Goal: Task Accomplishment & Management: Complete application form

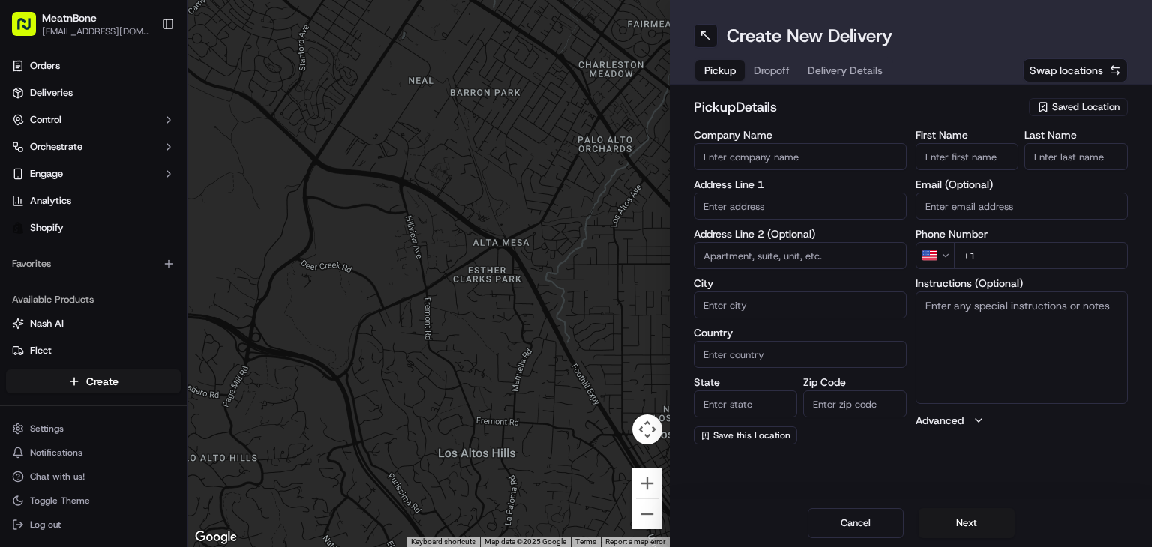
drag, startPoint x: 1089, startPoint y: 100, endPoint x: 1081, endPoint y: 108, distance: 10.6
click at [1085, 98] on div "Saved Location" at bounding box center [1078, 107] width 99 height 18
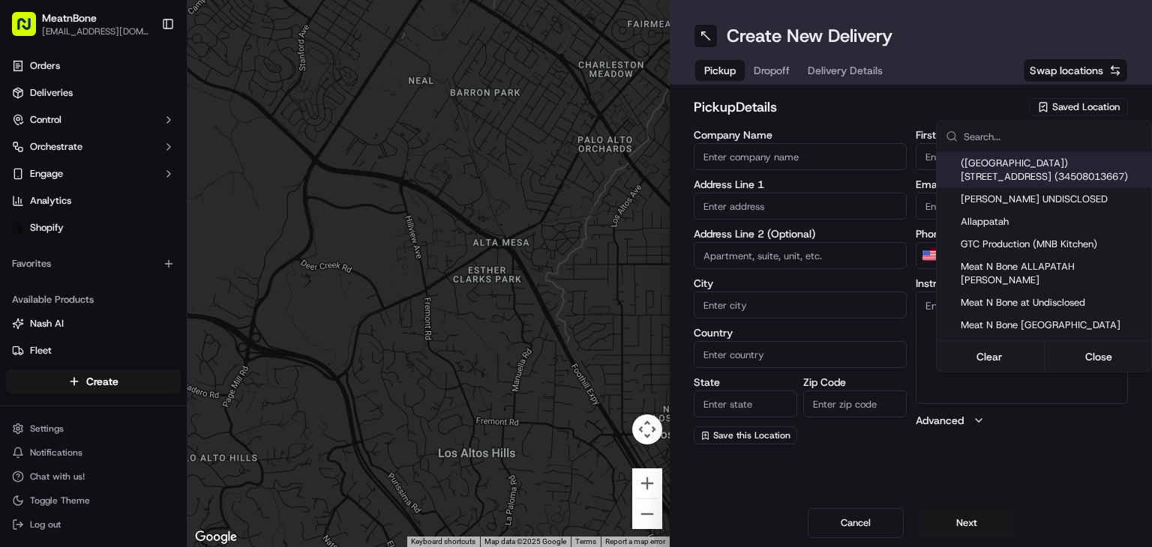
drag, startPoint x: 759, startPoint y: 213, endPoint x: 757, endPoint y: 204, distance: 9.3
click at [757, 208] on html "MeatnBone [EMAIL_ADDRESS][DOMAIN_NAME] Toggle Sidebar Orders Deliveries Control…" at bounding box center [576, 273] width 1152 height 547
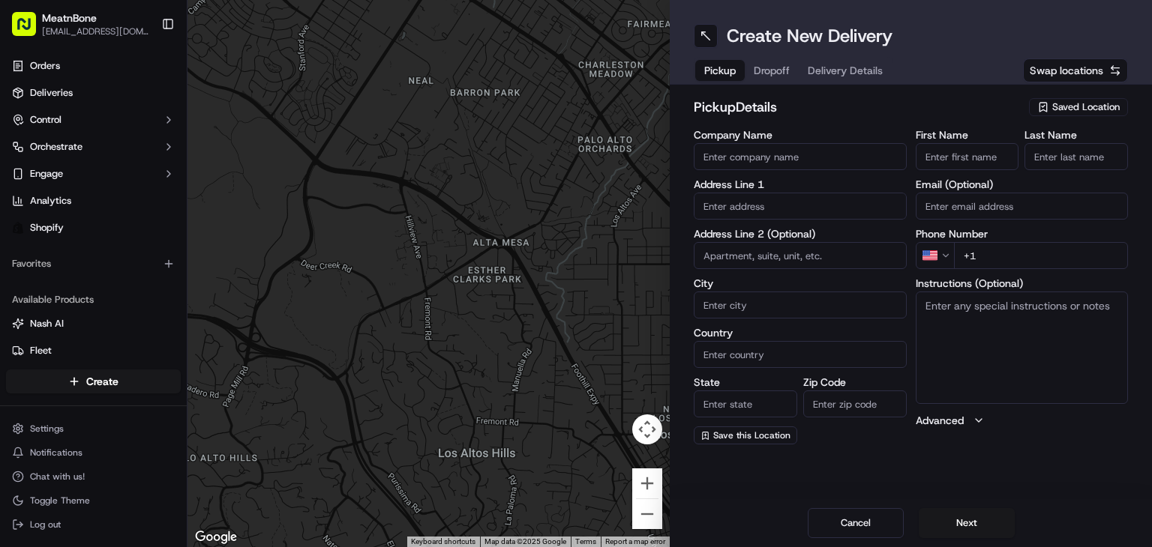
click at [757, 202] on input "text" at bounding box center [800, 206] width 213 height 27
paste input "[PERSON_NAME] [STREET_ADDRESS]"
type input "[PERSON_NAME] [STREET_ADDRESS]"
paste input "[PERSON_NAME] [STREET_ADDRESS]"
drag, startPoint x: 777, startPoint y: 201, endPoint x: 390, endPoint y: 221, distance: 387.5
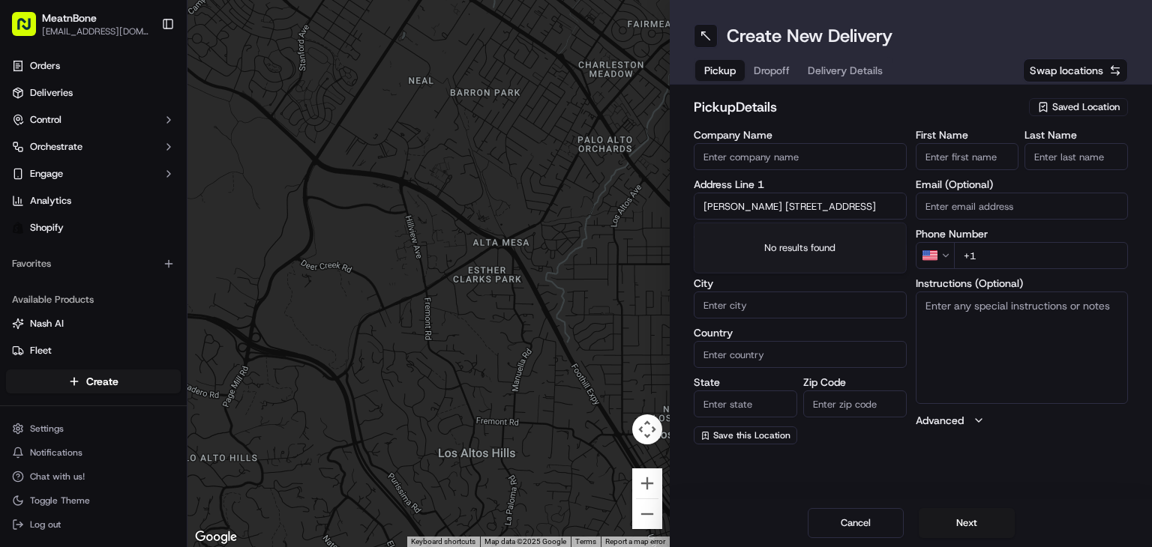
click at [390, 221] on div "← Move left → Move right ↑ Move up ↓ Move down + Zoom in - Zoom out Home Jump l…" at bounding box center [669, 273] width 964 height 547
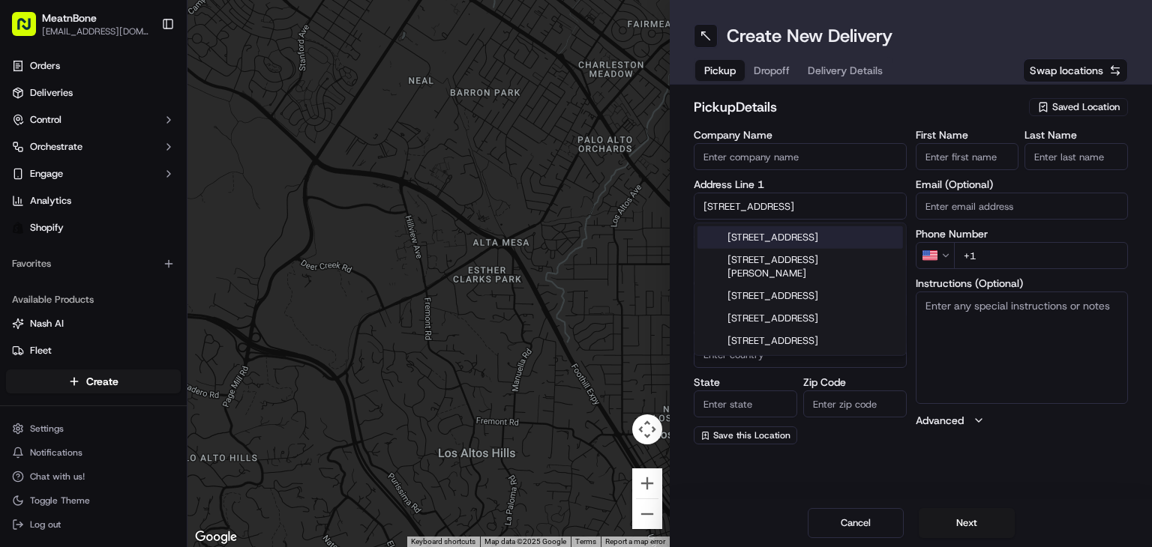
click at [774, 238] on div "[STREET_ADDRESS]" at bounding box center [799, 237] width 205 height 22
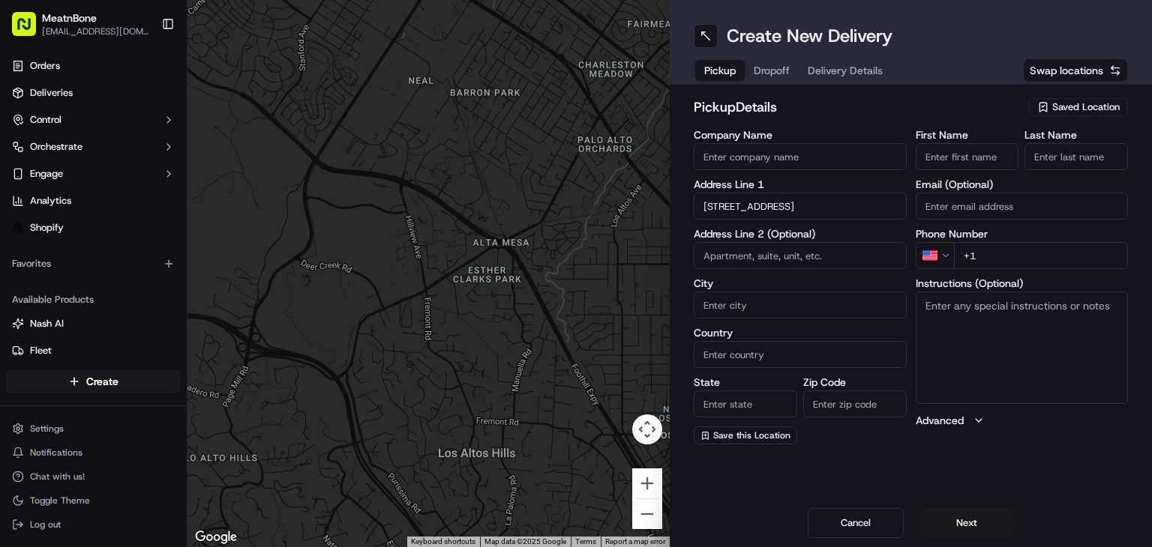
type input "Parking lot, [STREET_ADDRESS]"
type input "3311"
type input "[GEOGRAPHIC_DATA]"
type input "FL"
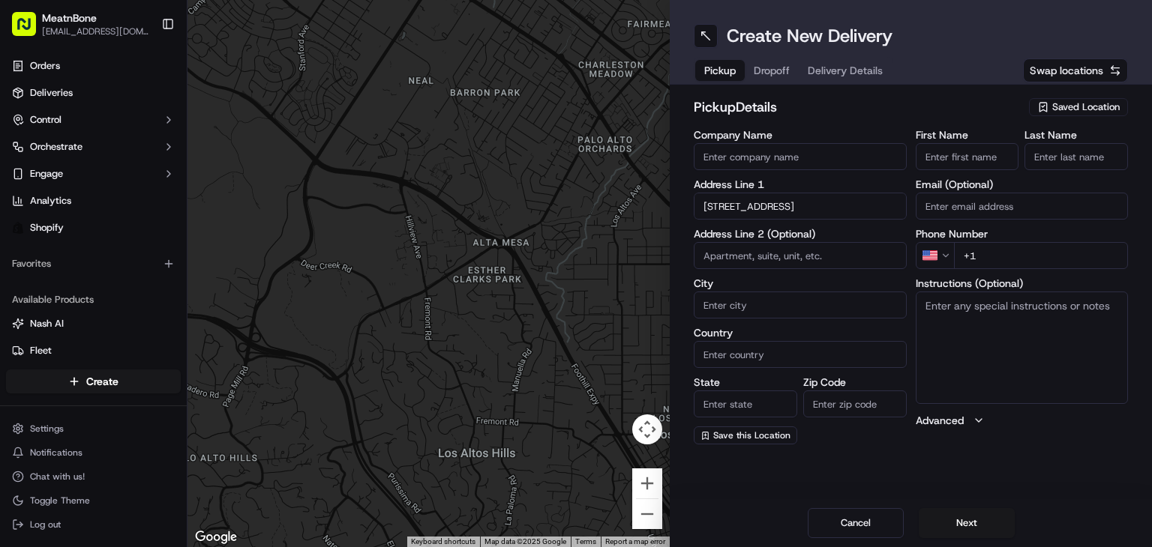
type input "33130"
type input "[STREET_ADDRESS]"
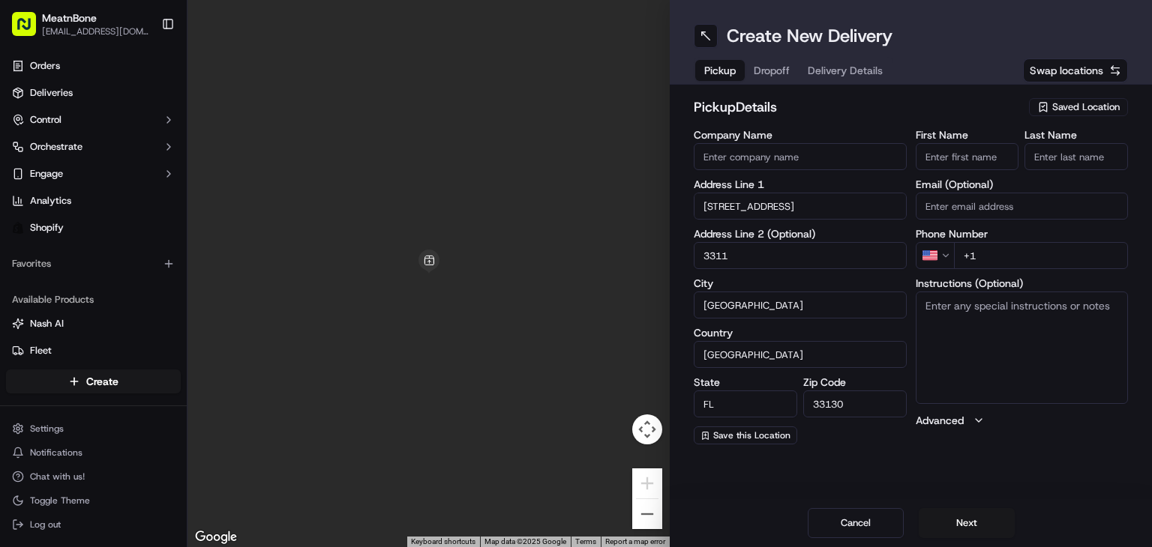
click at [1087, 85] on div "pickup Details Saved Location Company Name Address Line 1 [STREET_ADDRESS][US_S…" at bounding box center [911, 271] width 482 height 372
click at [1094, 76] on span "Swap locations" at bounding box center [1066, 70] width 73 height 15
click at [1096, 103] on span "Saved Location" at bounding box center [1085, 106] width 67 height 13
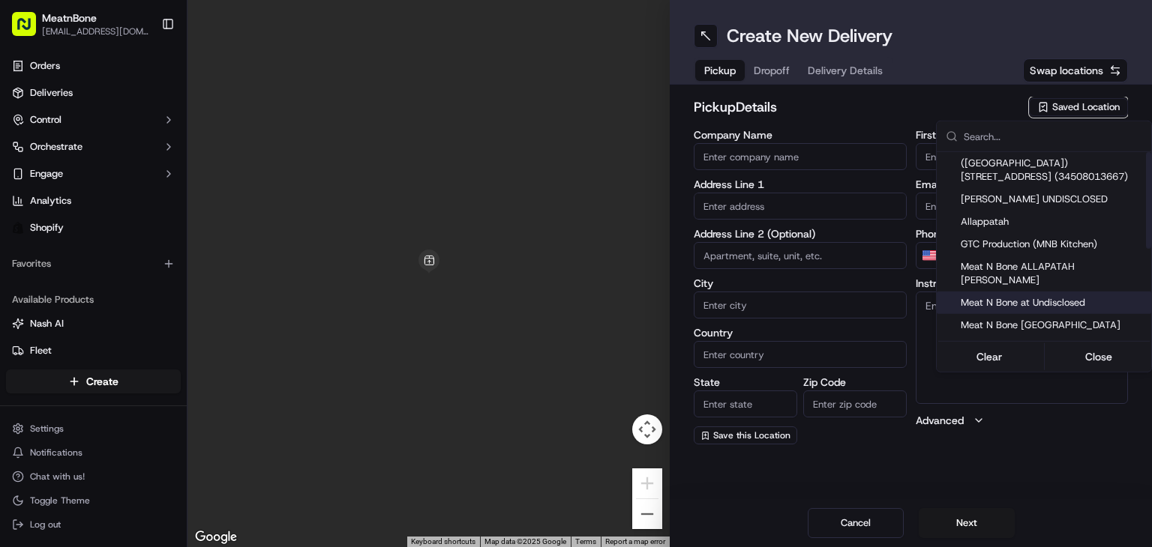
click at [1102, 296] on span "Meat N Bone at Undisclosed" at bounding box center [1053, 302] width 184 height 13
type input "Meat N Bone at Undisclosed"
type input "2207 Coral Wy"
type input "Coral Gables"
type input "US"
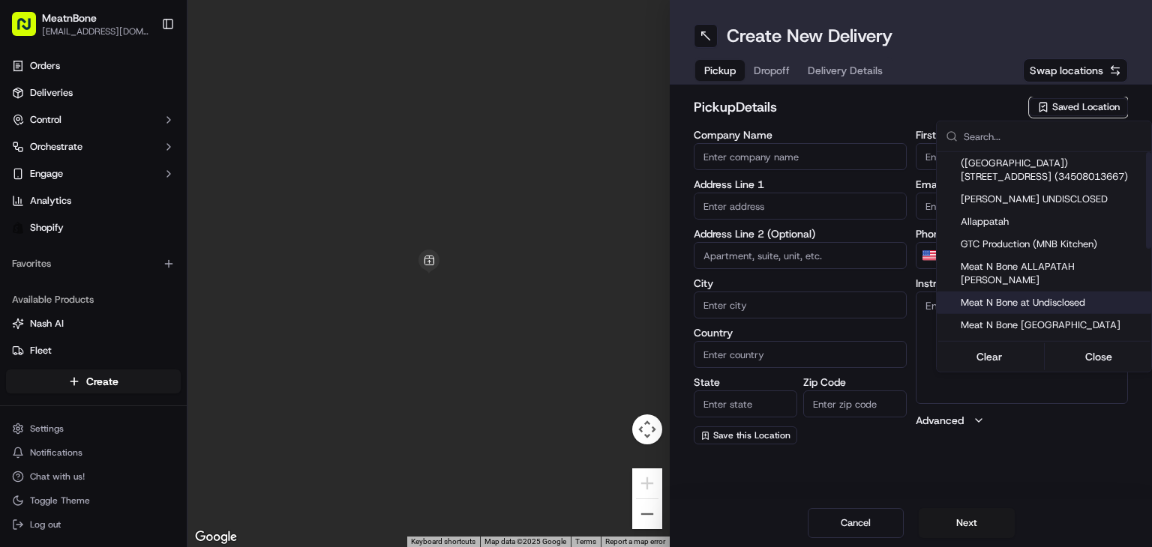
type input "FL"
type input "33145"
type input "Meat N"
type input "Bone"
type input "[PHONE_NUMBER]"
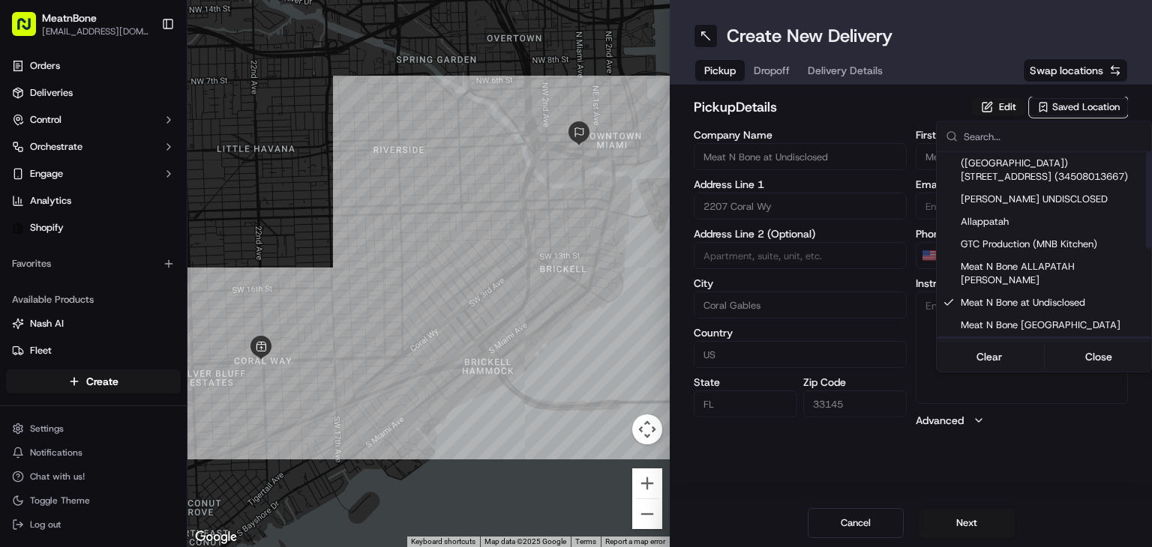
click at [505, 254] on html "MeatnBone [EMAIL_ADDRESS][DOMAIN_NAME] Toggle Sidebar Orders Deliveries Control…" at bounding box center [576, 273] width 1152 height 547
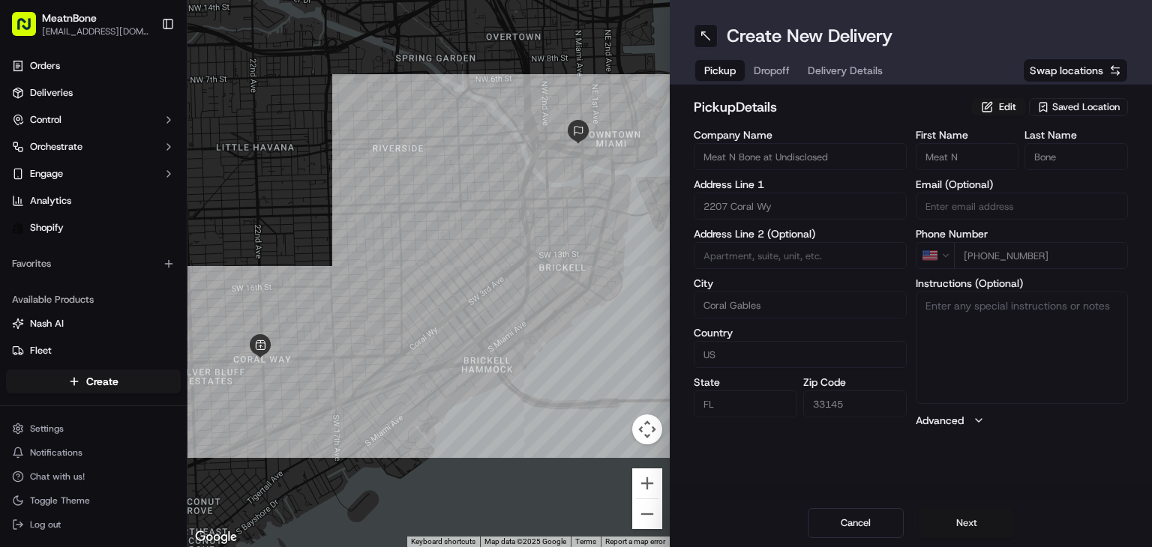
click at [983, 532] on button "Next" at bounding box center [967, 523] width 96 height 30
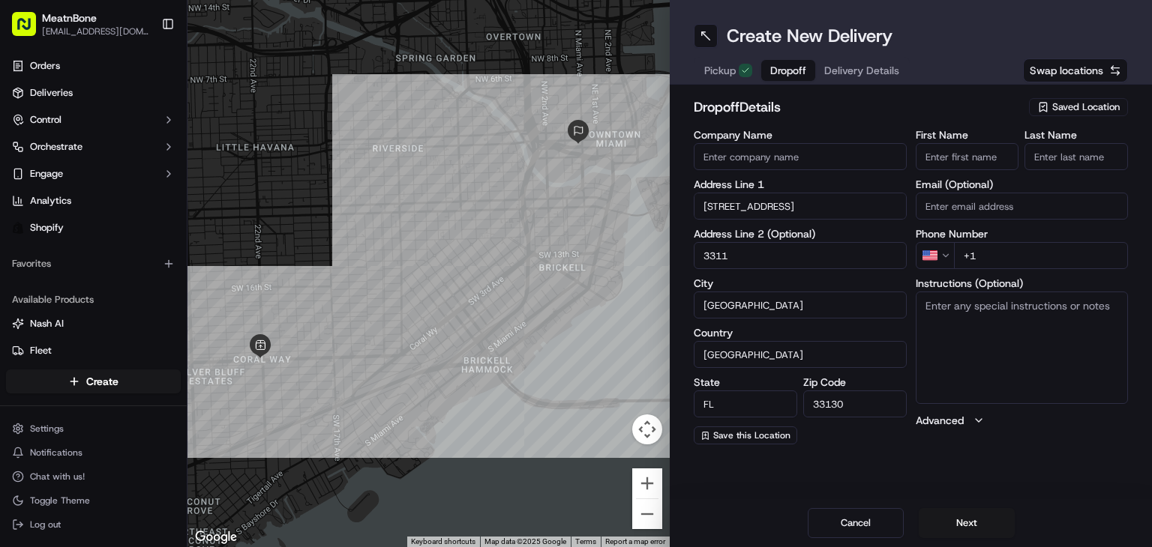
click at [999, 265] on input "+1" at bounding box center [1041, 255] width 175 height 27
paste input "tel"
drag, startPoint x: 0, startPoint y: 436, endPoint x: 166, endPoint y: 421, distance: 167.1
click at [1148, 307] on div "MeatnBone [EMAIL_ADDRESS][DOMAIN_NAME] Toggle Sidebar Orders Deliveries Control…" at bounding box center [576, 273] width 1152 height 547
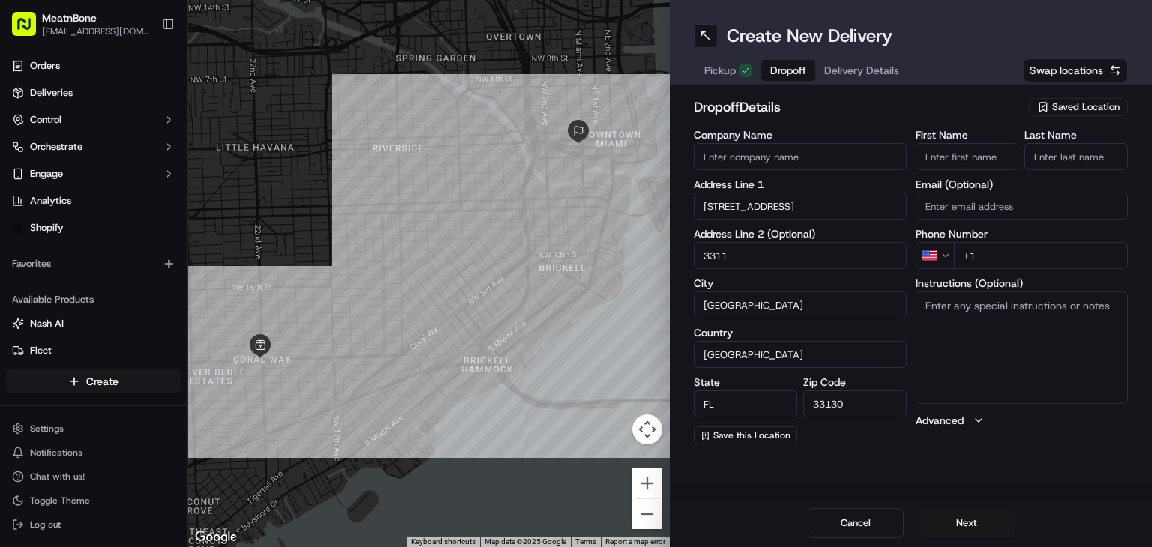
click at [1039, 253] on input "+1" at bounding box center [1041, 255] width 175 height 27
paste input "tel"
type input "+1"
click at [995, 181] on label "Email (Optional)" at bounding box center [1022, 184] width 213 height 10
click at [995, 193] on input "Email (Optional)" at bounding box center [1022, 206] width 213 height 27
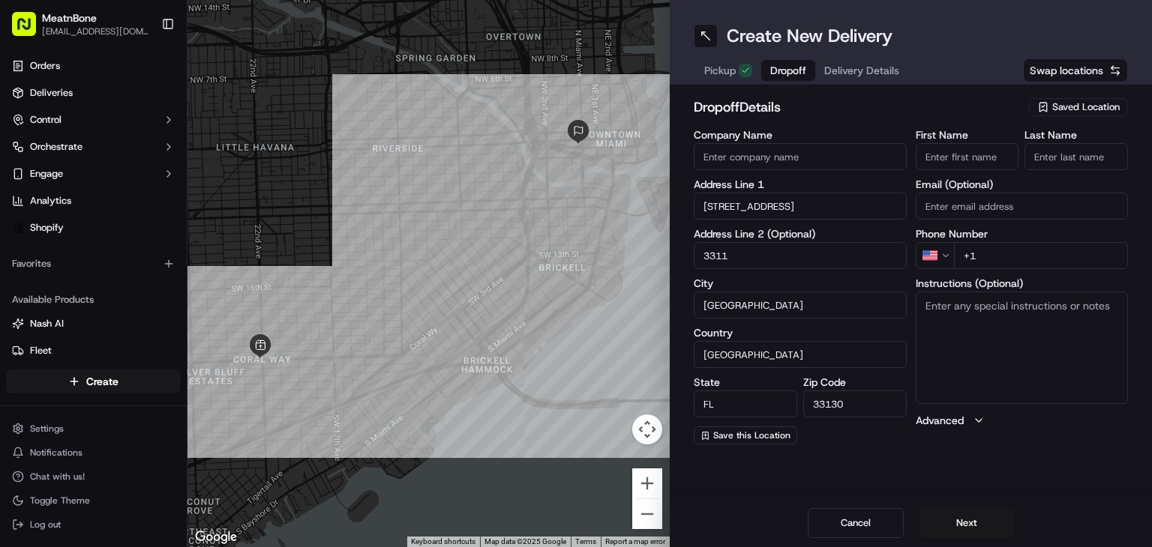
click at [994, 166] on input "First Name" at bounding box center [967, 156] width 103 height 27
paste input "[PHONE_NUMBER]"
type input "[PHONE_NUMBER]"
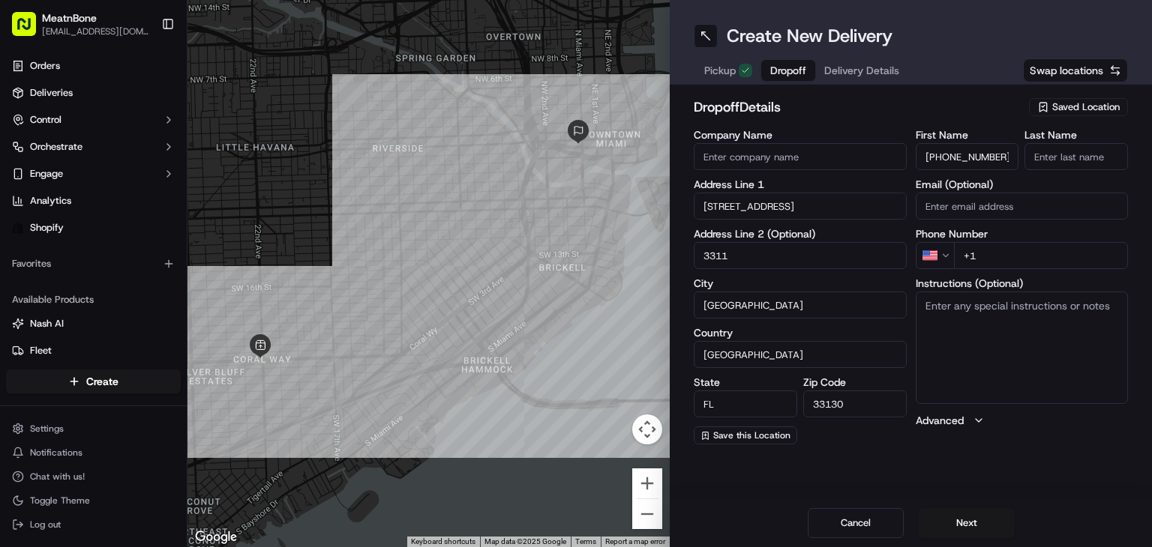
click at [1030, 243] on input "+1" at bounding box center [1041, 255] width 175 height 27
paste input "tel"
click at [1027, 250] on input "+1" at bounding box center [1041, 255] width 175 height 27
click at [1027, 248] on input "+1" at bounding box center [1041, 255] width 175 height 27
paste input "tel"
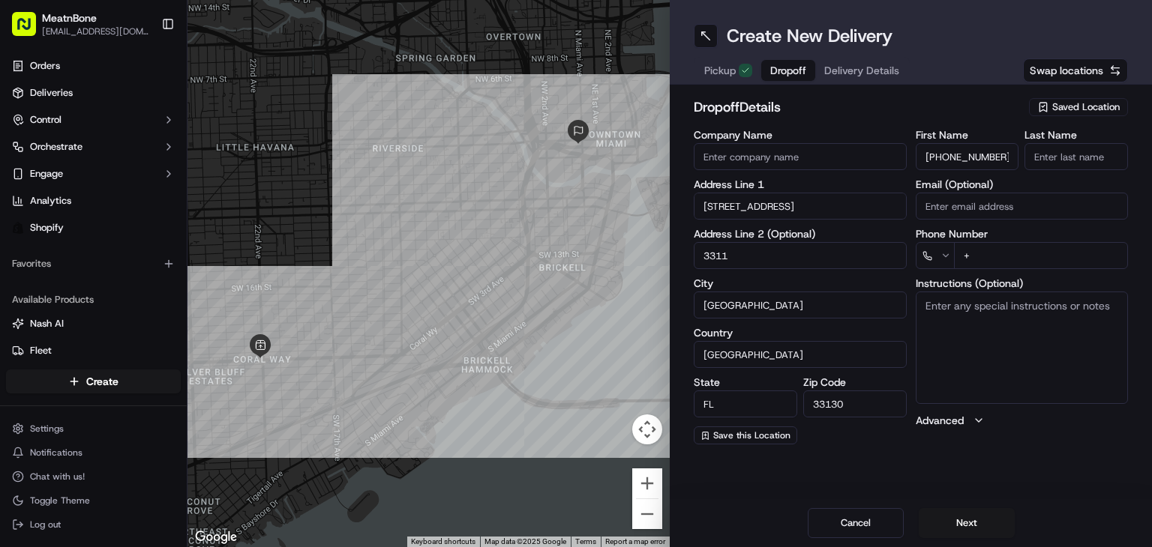
click at [1027, 248] on input "+" at bounding box center [1041, 255] width 175 height 27
click at [1027, 250] on input "+" at bounding box center [1041, 255] width 175 height 27
paste input "1 415 697 9163"
click at [1027, 253] on input "[PHONE_NUMBER]" at bounding box center [1041, 255] width 175 height 27
type input "[PHONE_NUMBER]"
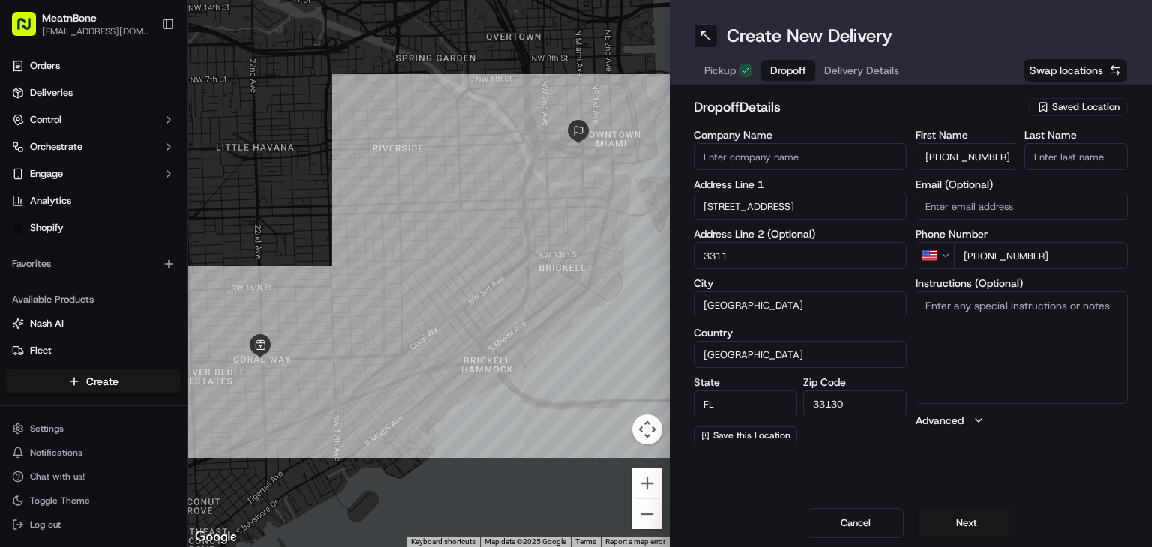
click at [970, 151] on input "[PHONE_NUMBER]" at bounding box center [967, 156] width 103 height 27
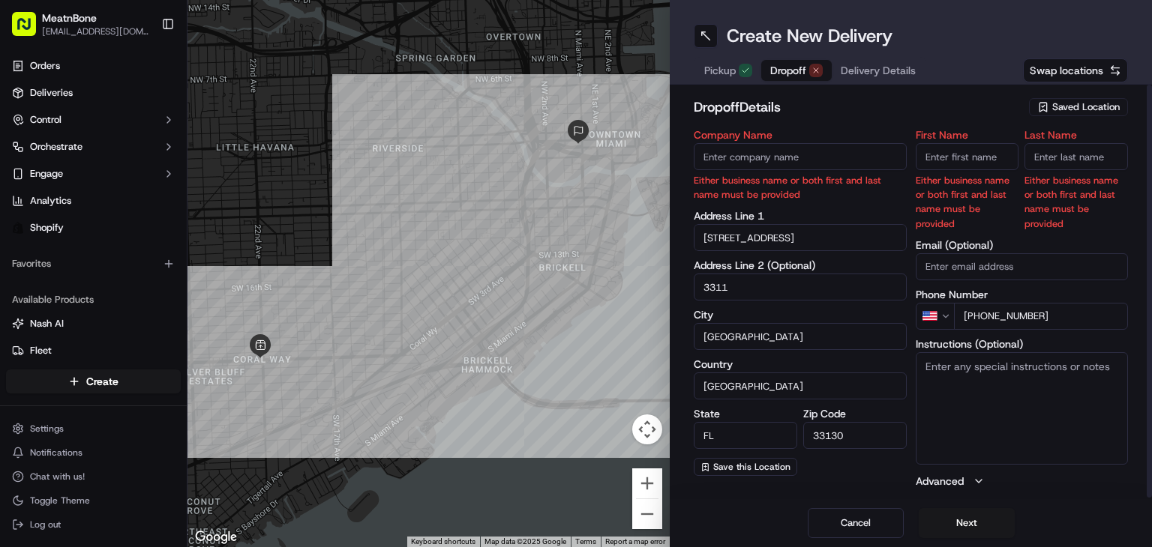
click at [1004, 277] on input "Email (Optional)" at bounding box center [1022, 266] width 213 height 27
click at [957, 156] on input "First Name" at bounding box center [967, 156] width 103 height 27
paste input "[PERSON_NAME]"
drag, startPoint x: 967, startPoint y: 154, endPoint x: 1005, endPoint y: 154, distance: 38.3
click at [1005, 154] on input "[PERSON_NAME]" at bounding box center [967, 156] width 103 height 27
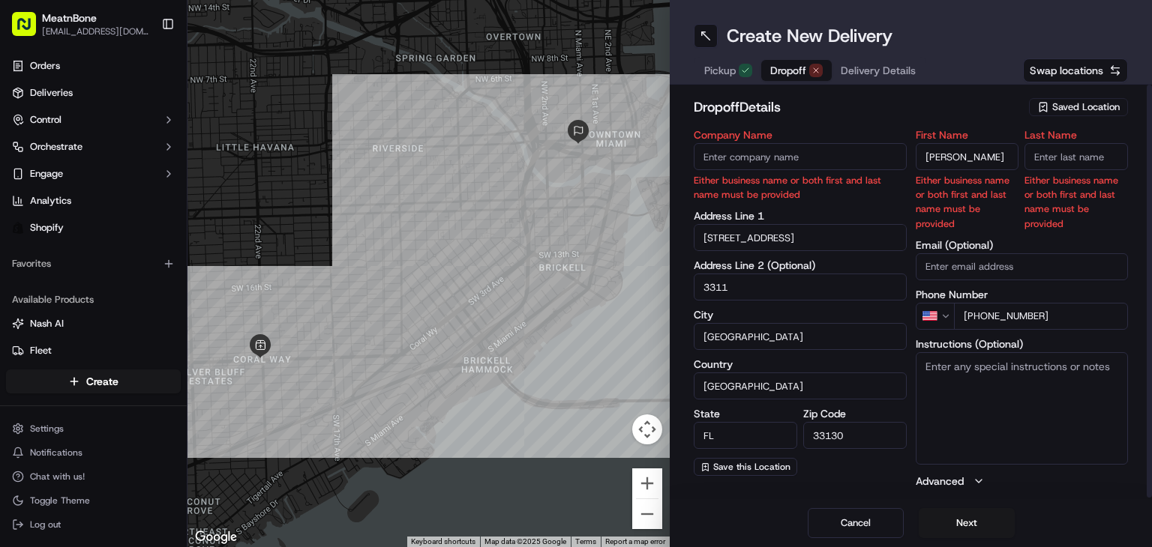
type input "[PERSON_NAME]"
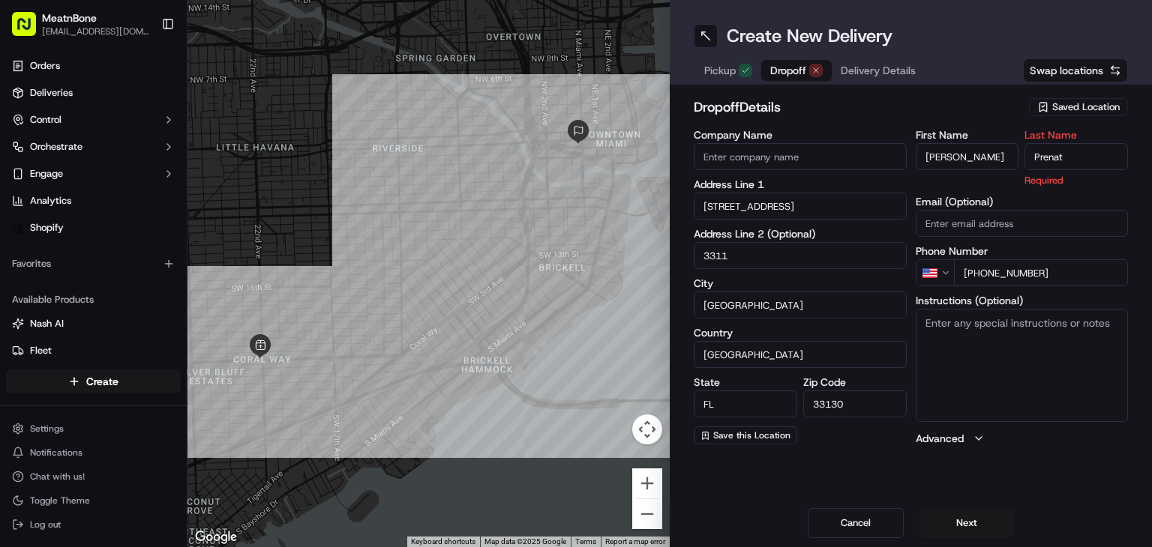
type input "Prenat"
click at [999, 127] on div "dropoff Details Saved Location Company Name Address Line [GEOGRAPHIC_DATA] Addr…" at bounding box center [911, 271] width 434 height 349
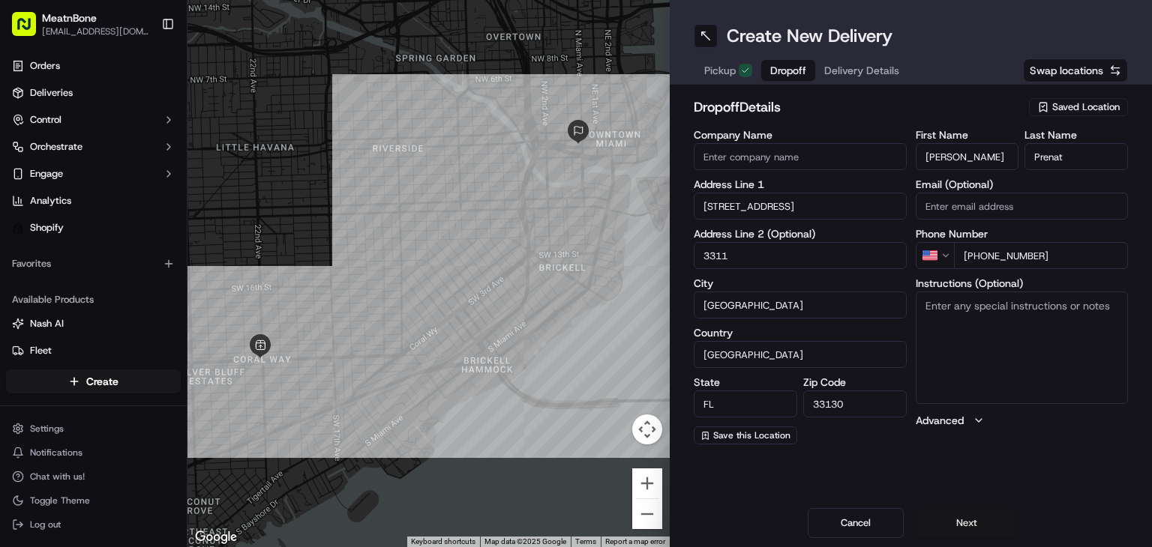
click at [987, 529] on button "Next" at bounding box center [967, 523] width 96 height 30
click at [781, 70] on span "Dropoff" at bounding box center [788, 70] width 36 height 15
click at [955, 42] on div "Create New Delivery" at bounding box center [911, 36] width 434 height 24
drag, startPoint x: 982, startPoint y: 56, endPoint x: 642, endPoint y: -65, distance: 360.8
click at [642, 0] on html "MeatnBone [EMAIL_ADDRESS][DOMAIN_NAME] Toggle Sidebar Orders Deliveries Control…" at bounding box center [576, 273] width 1152 height 547
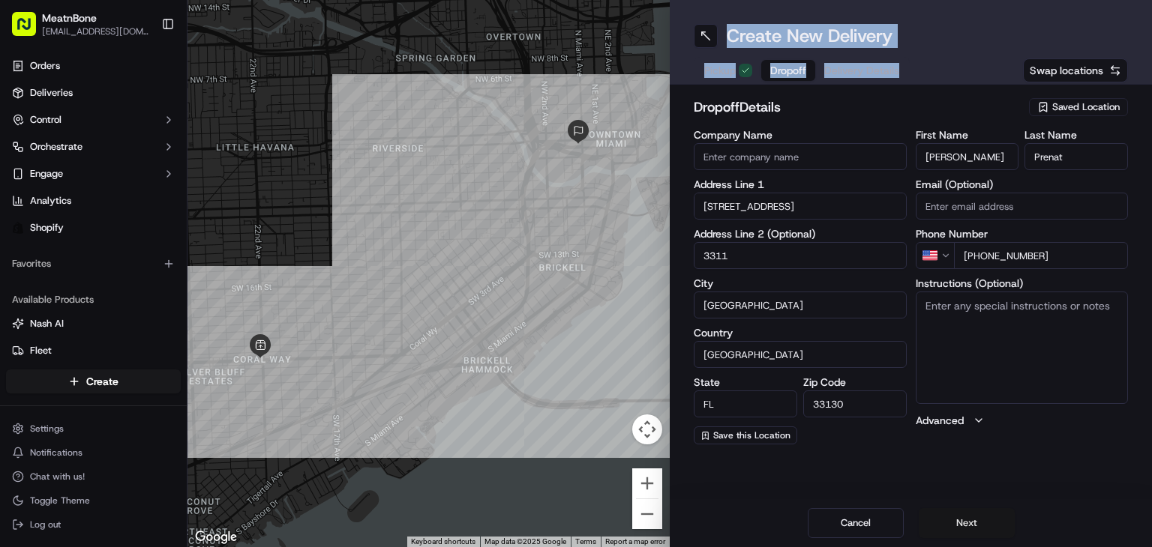
click at [957, 517] on button "Next" at bounding box center [967, 523] width 96 height 30
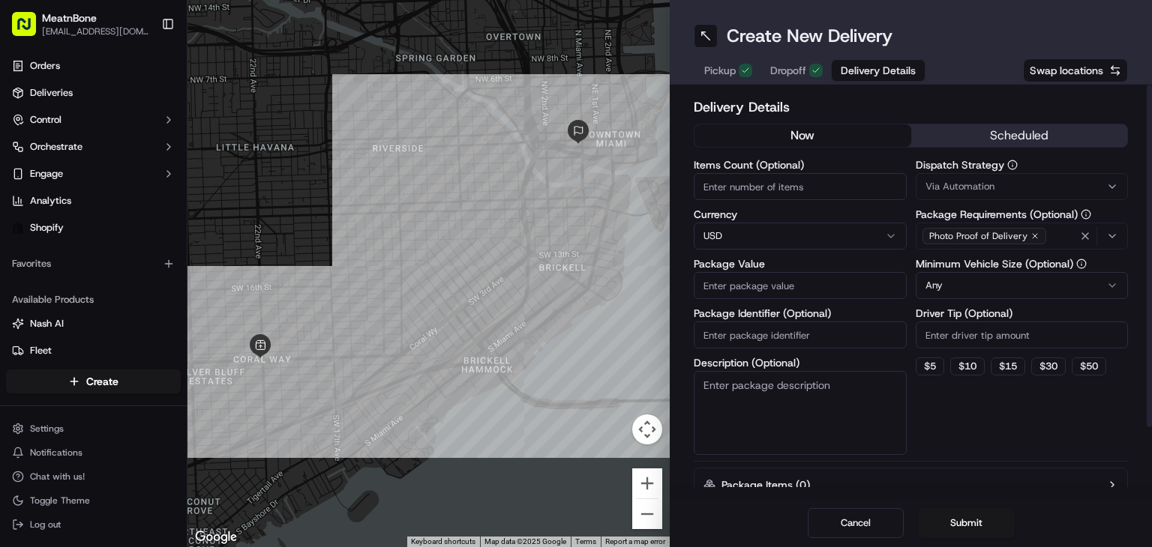
click at [765, 286] on input "Package Value" at bounding box center [800, 285] width 213 height 27
type input "90"
click at [972, 366] on button "$ 10" at bounding box center [967, 367] width 34 height 18
type input "10"
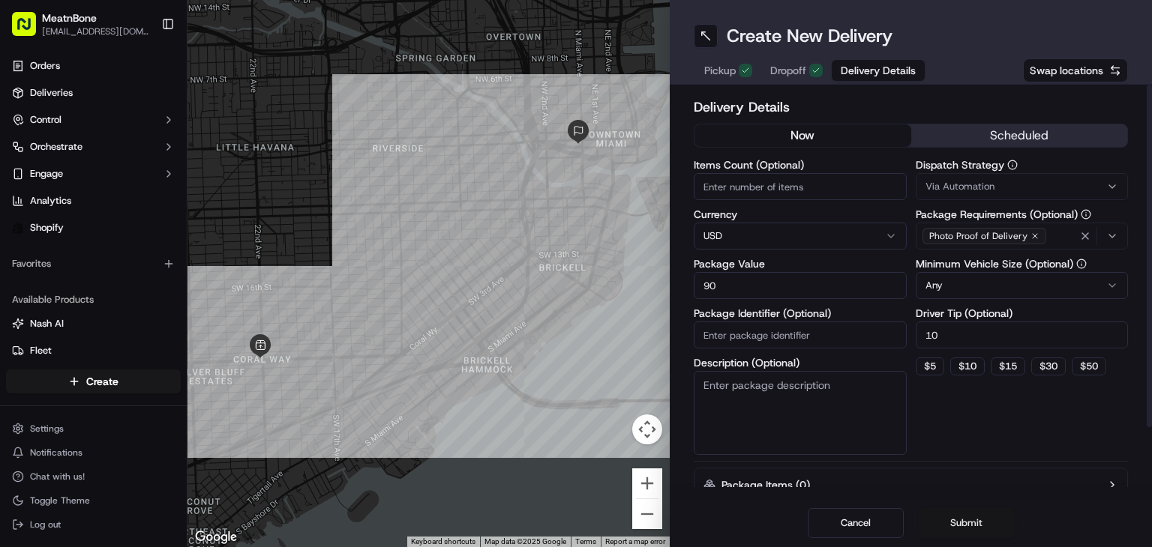
click at [956, 520] on button "Submit" at bounding box center [967, 523] width 96 height 30
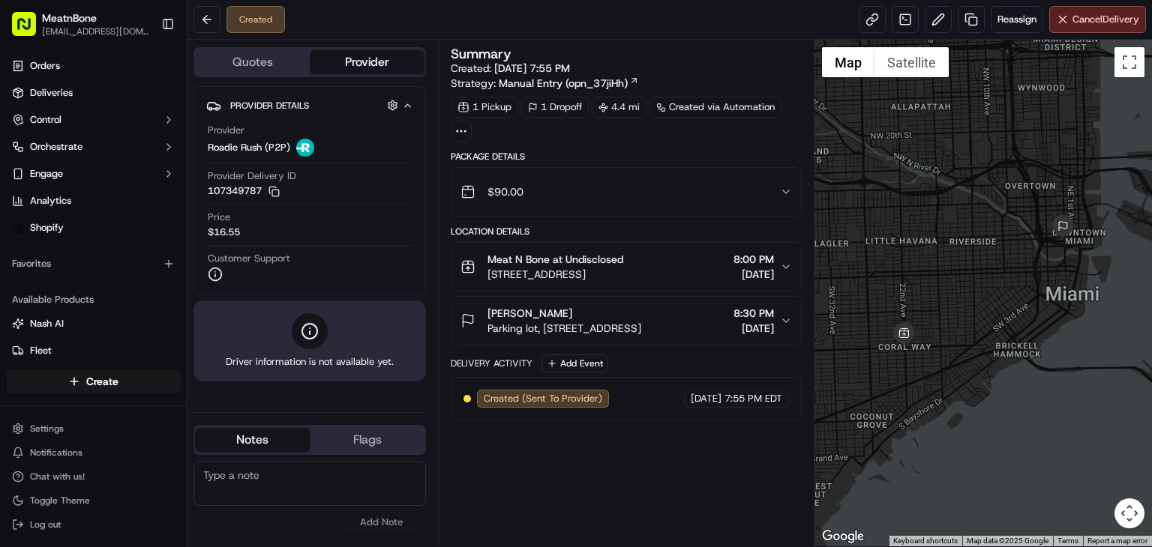
click at [956, 520] on div at bounding box center [982, 293] width 337 height 507
click at [993, 21] on button "Reassign" at bounding box center [1017, 19] width 52 height 27
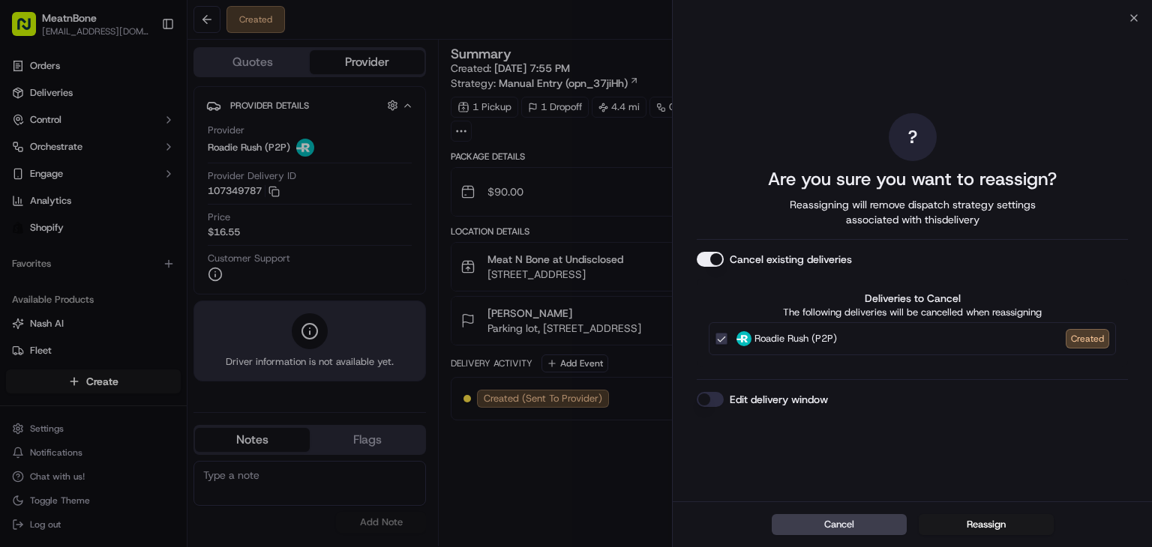
click at [984, 502] on div "Cancel Reassign" at bounding box center [912, 525] width 479 height 46
click at [984, 517] on button "Reassign" at bounding box center [986, 524] width 135 height 21
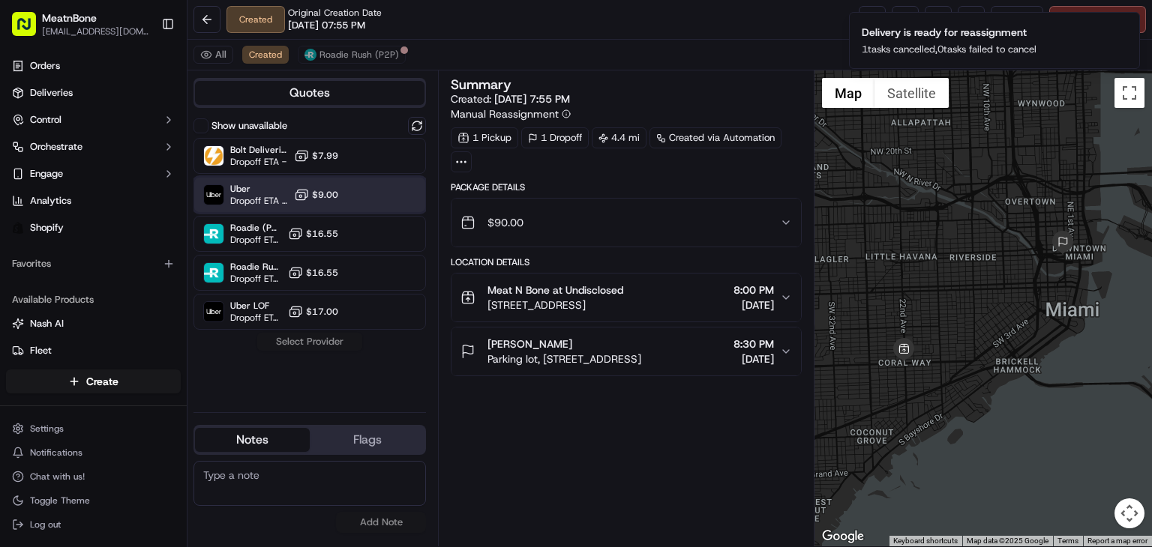
click at [355, 195] on div "Uber Dropoff ETA 39 minutes $9.00" at bounding box center [309, 195] width 232 height 36
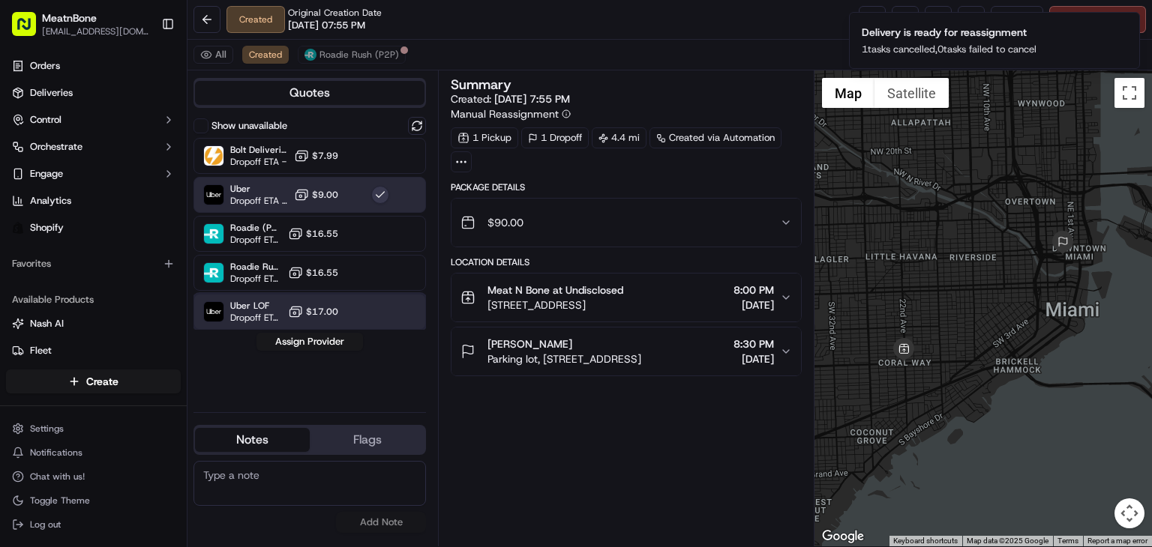
click at [351, 320] on div "Uber LOF Dropoff ETA 33 minutes $17.00" at bounding box center [309, 312] width 232 height 36
click at [349, 340] on button "Assign Provider" at bounding box center [309, 342] width 106 height 18
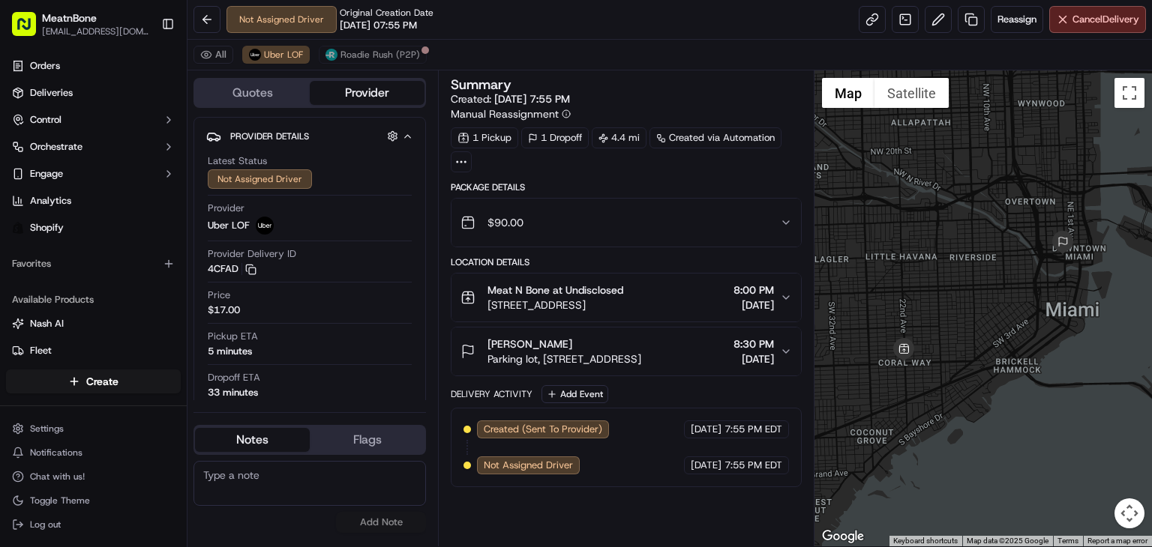
click at [654, 367] on button "[PERSON_NAME] Parking lot, [STREET_ADDRESS] 8:30 PM [DATE]" at bounding box center [625, 352] width 349 height 48
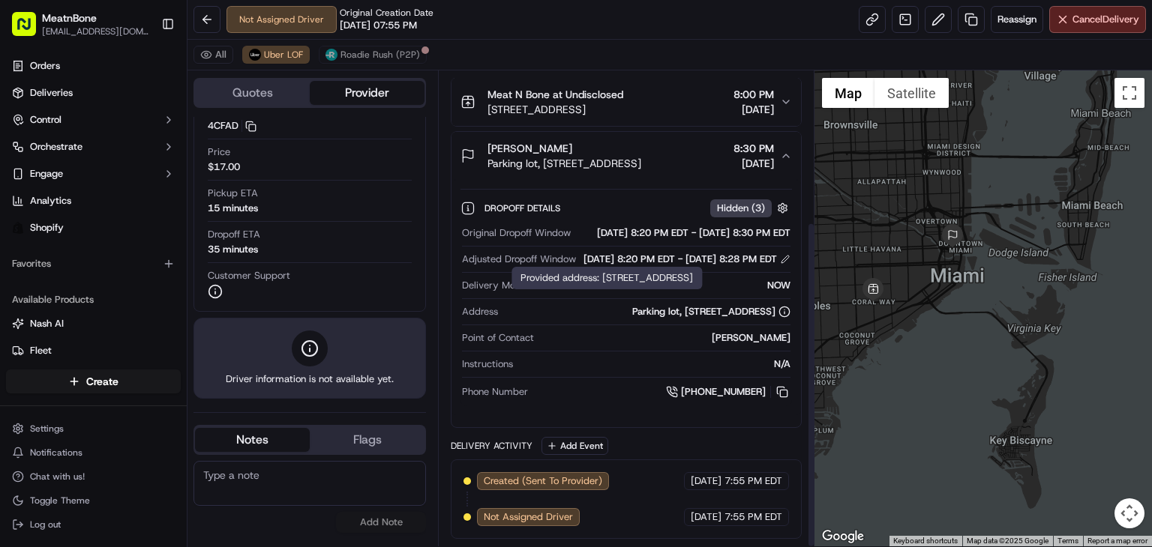
scroll to position [219, 0]
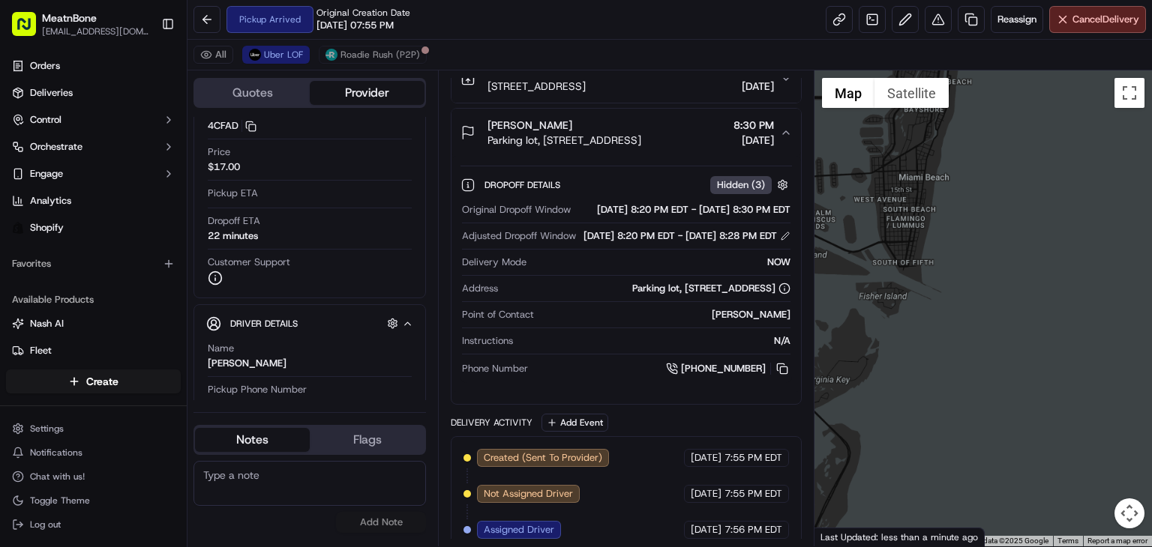
drag, startPoint x: 991, startPoint y: 292, endPoint x: 1151, endPoint y: 582, distance: 331.6
click at [1151, 547] on html "MeatnBone [EMAIL_ADDRESS][DOMAIN_NAME] Toggle Sidebar Orders Deliveries Control…" at bounding box center [576, 273] width 1152 height 547
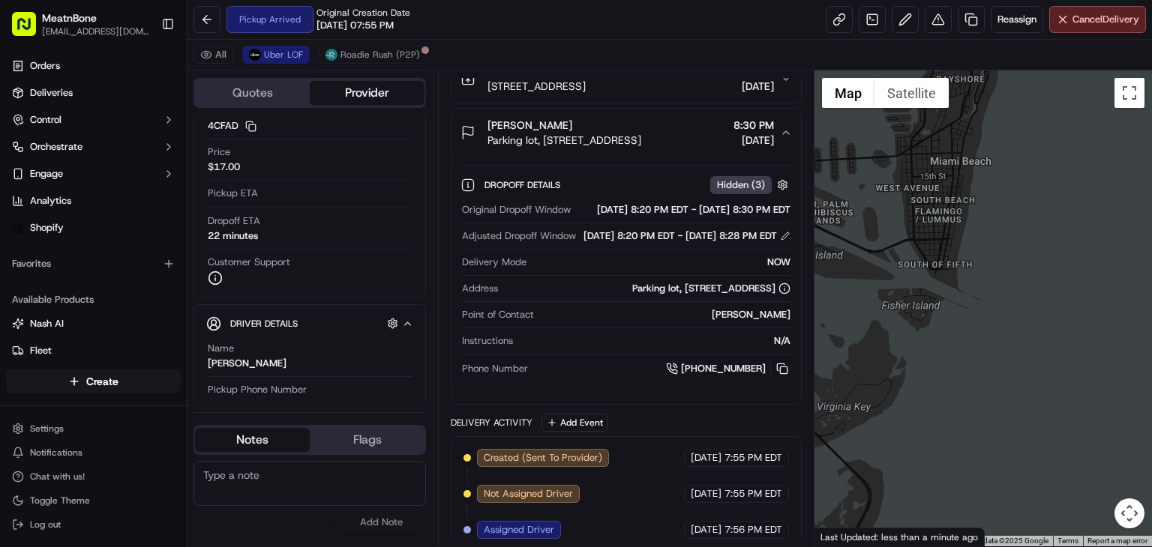
drag, startPoint x: 967, startPoint y: 353, endPoint x: 1151, endPoint y: 376, distance: 185.2
click at [1151, 376] on div at bounding box center [982, 308] width 337 height 476
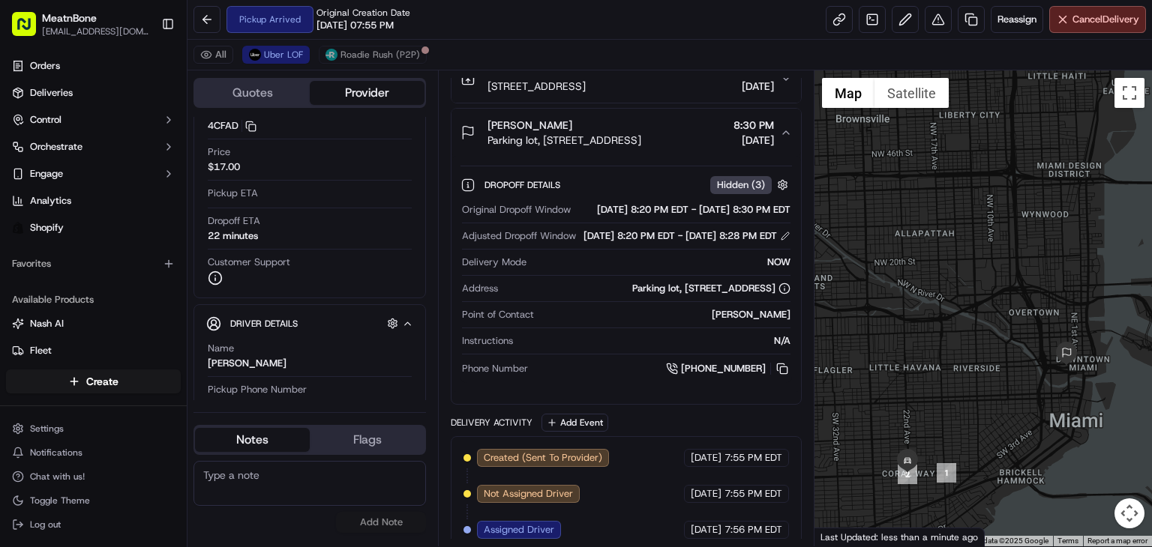
drag, startPoint x: 904, startPoint y: 290, endPoint x: 1102, endPoint y: 401, distance: 226.3
click at [1099, 403] on div at bounding box center [982, 308] width 337 height 476
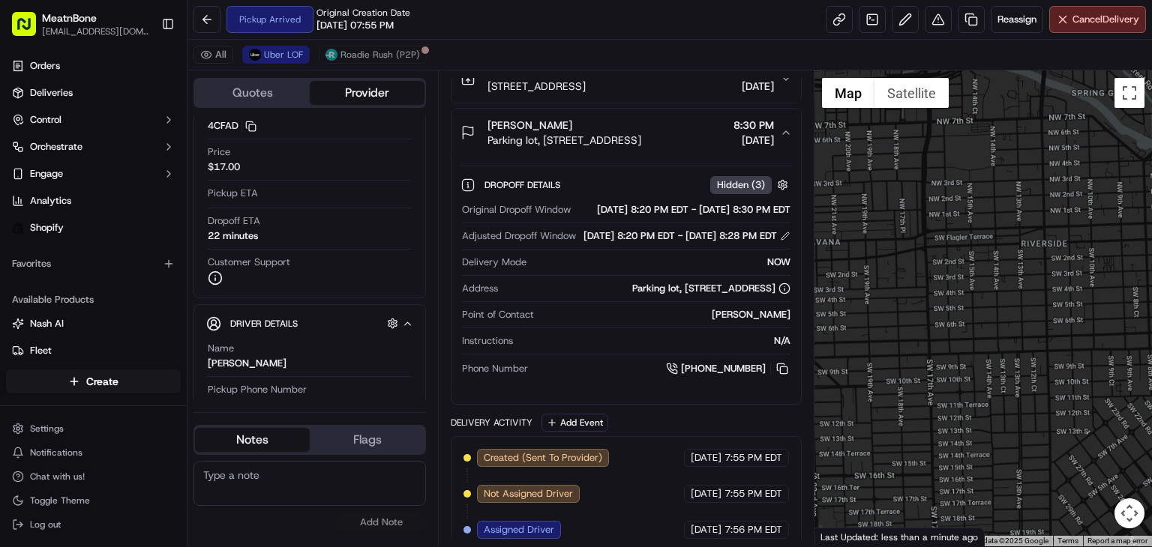
drag, startPoint x: 1030, startPoint y: 406, endPoint x: 1151, endPoint y: 285, distance: 170.7
click at [1151, 285] on div at bounding box center [982, 308] width 337 height 476
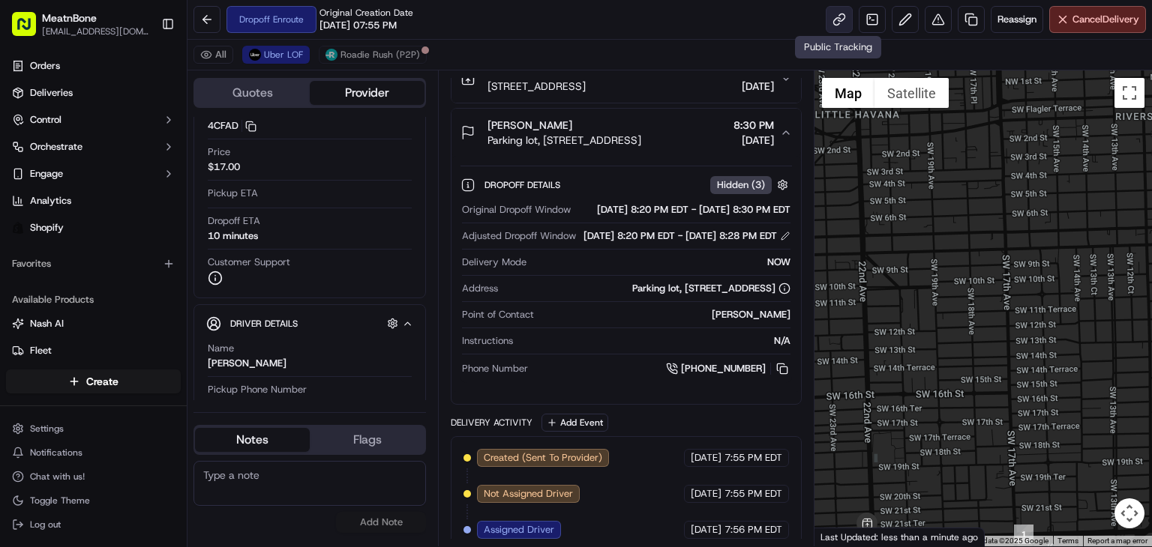
click at [835, 22] on link at bounding box center [839, 19] width 27 height 27
